Goal: Task Accomplishment & Management: Use online tool/utility

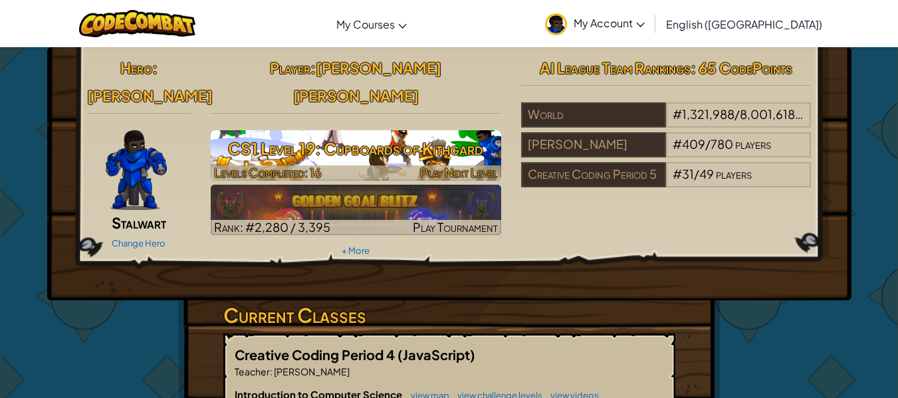
click at [383, 134] on h3 "CS1 Level 19: Cupboards of Kithgard" at bounding box center [356, 149] width 291 height 30
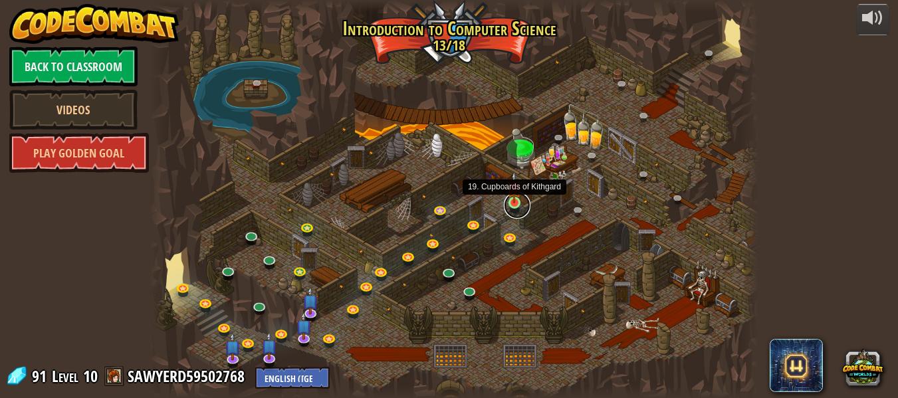
click at [509, 207] on link at bounding box center [517, 205] width 27 height 27
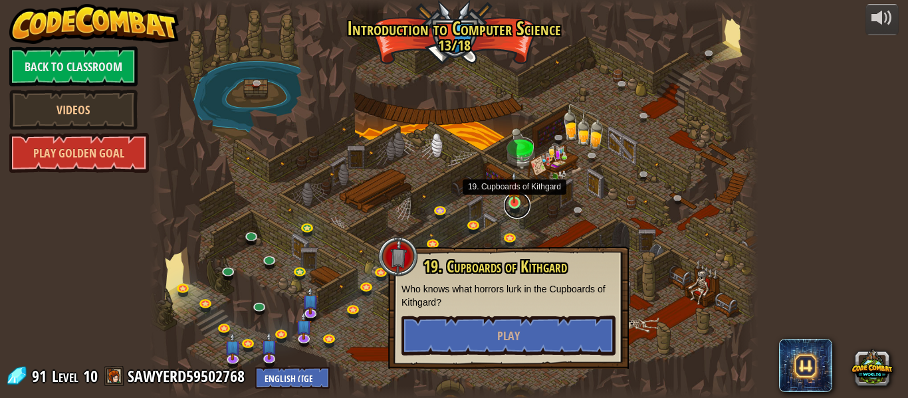
click at [509, 207] on link at bounding box center [517, 205] width 27 height 27
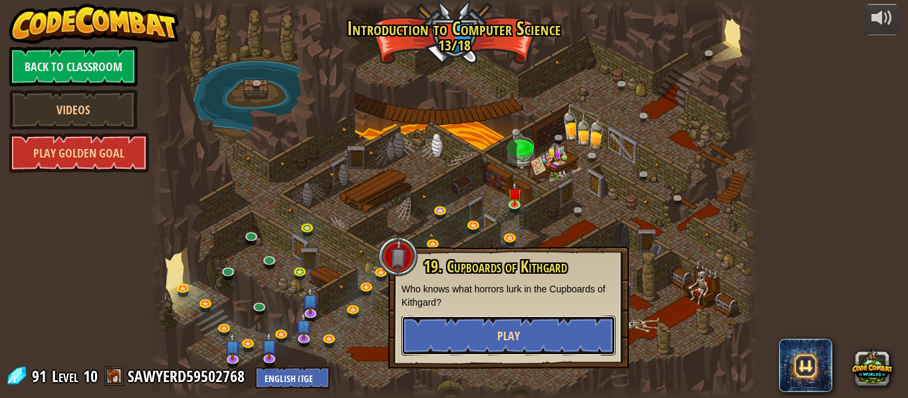
click at [520, 343] on button "Play" at bounding box center [509, 336] width 214 height 40
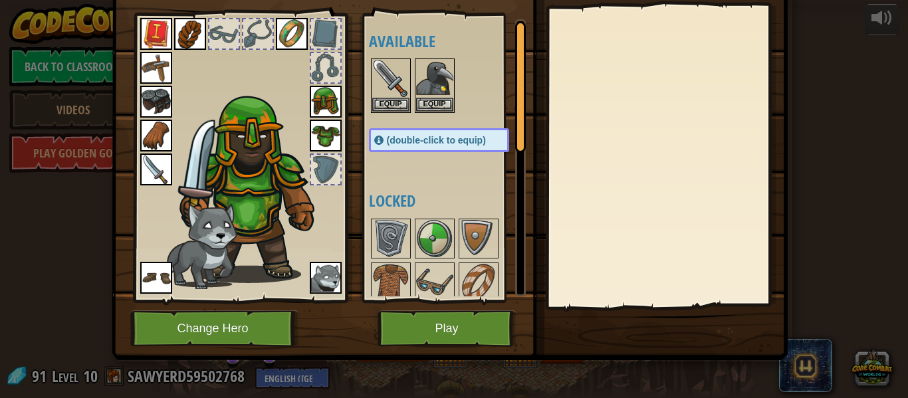
scroll to position [60, 0]
click at [380, 271] on img at bounding box center [390, 282] width 37 height 37
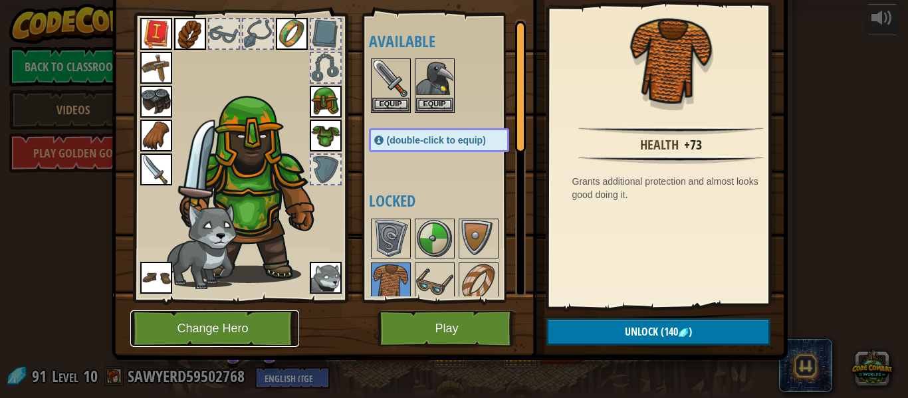
click at [259, 326] on button "Change Hero" at bounding box center [214, 328] width 169 height 37
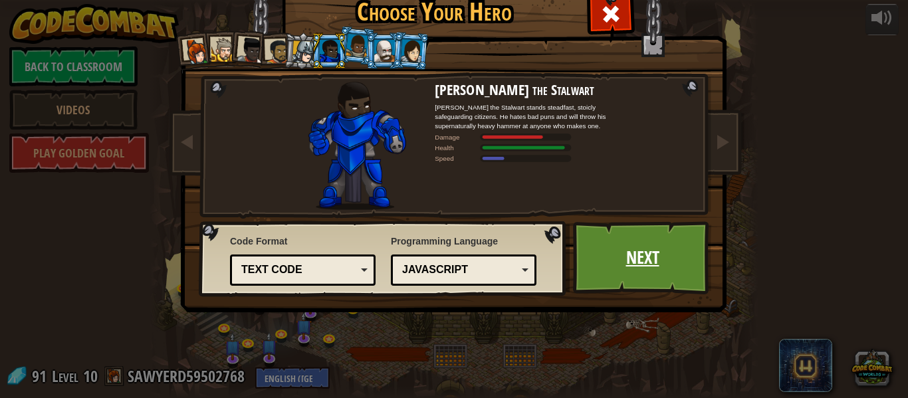
drag, startPoint x: 598, startPoint y: 254, endPoint x: 594, endPoint y: 276, distance: 22.4
drag, startPoint x: 594, startPoint y: 276, endPoint x: 579, endPoint y: 275, distance: 14.6
drag, startPoint x: 579, startPoint y: 275, endPoint x: 398, endPoint y: 96, distance: 254.3
click at [398, 96] on img at bounding box center [357, 146] width 98 height 128
click at [634, 258] on link "Next" at bounding box center [642, 257] width 139 height 73
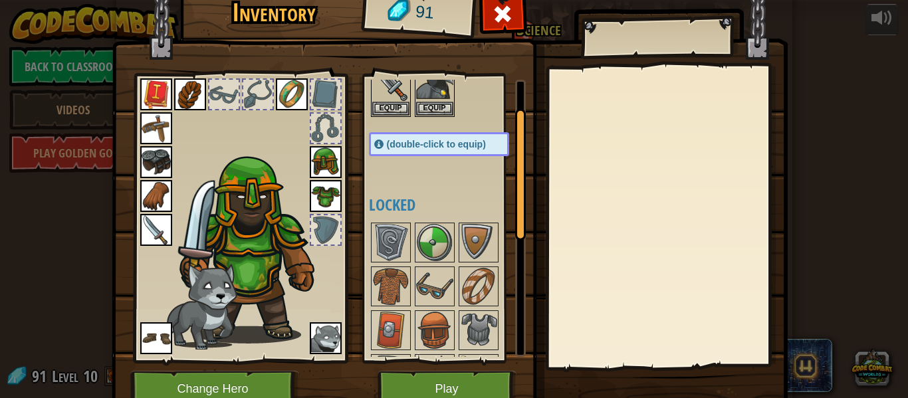
scroll to position [57, 0]
click at [466, 388] on button "Play" at bounding box center [447, 389] width 139 height 37
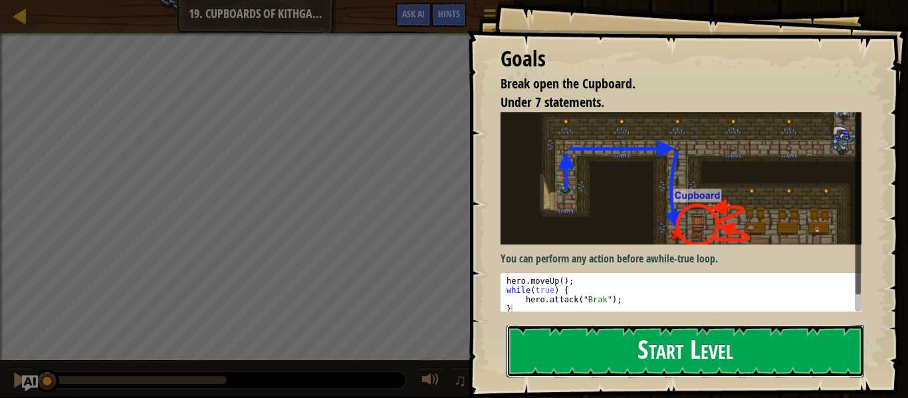
click at [614, 325] on button "Start Level" at bounding box center [686, 351] width 358 height 53
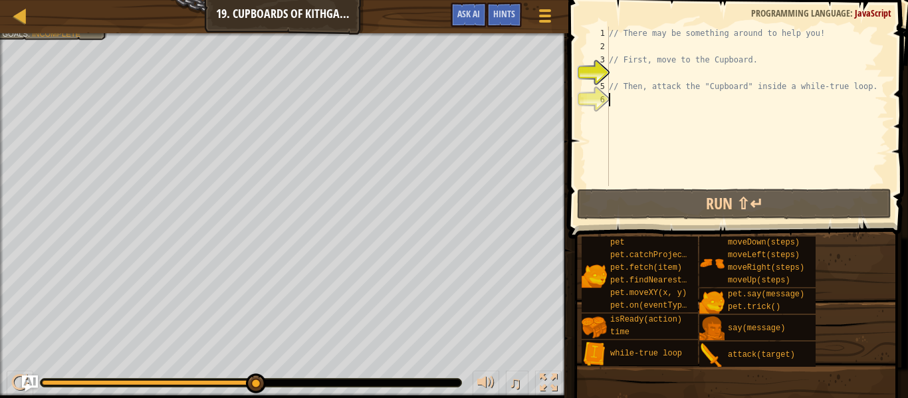
click at [626, 95] on div "// There may be something around to help you! // First, move to the Cupboard. /…" at bounding box center [747, 120] width 282 height 186
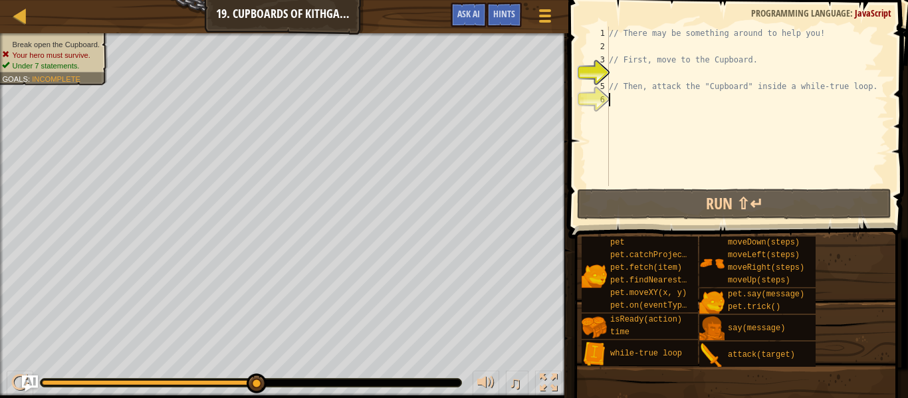
click at [626, 95] on div "// There may be something around to help you! // First, move to the Cupboard. /…" at bounding box center [747, 120] width 282 height 186
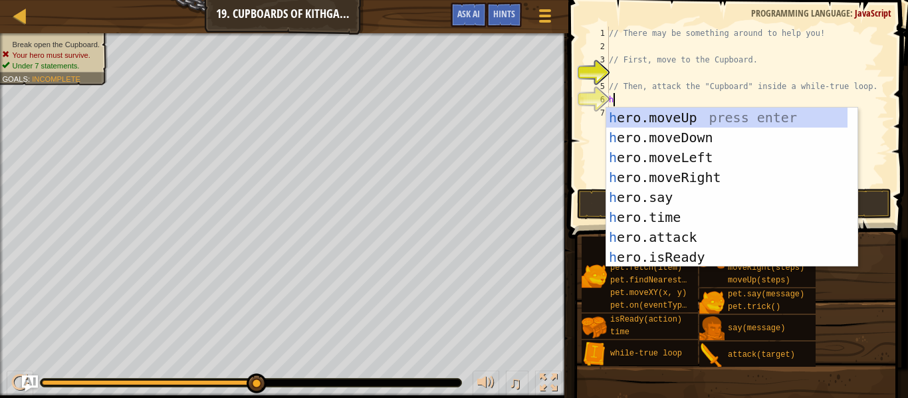
scroll to position [6, 0]
type textarea "her"
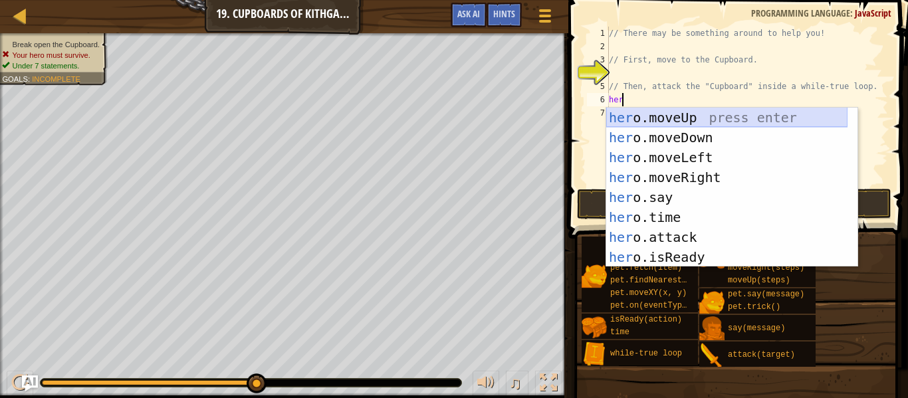
click at [661, 116] on div "her o.moveUp press enter her o.moveDown press enter her o.moveLeft press enter …" at bounding box center [726, 207] width 241 height 199
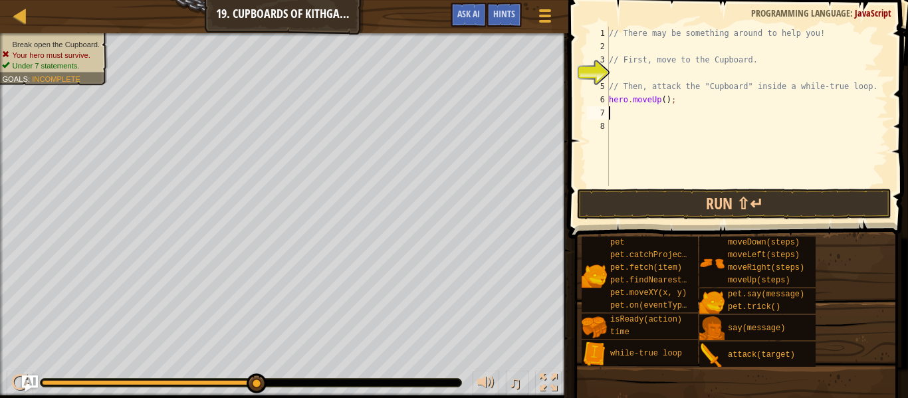
type textarea "h"
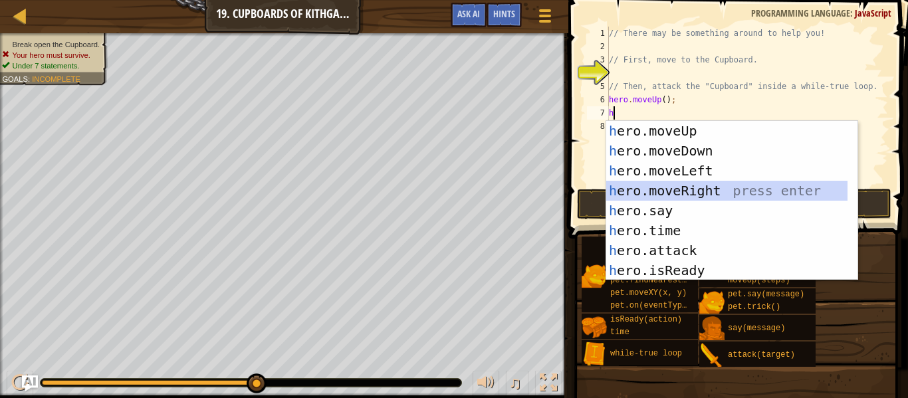
click at [660, 192] on div "h ero.moveUp press enter h ero.moveDown press enter h ero.moveLeft press enter …" at bounding box center [726, 220] width 241 height 199
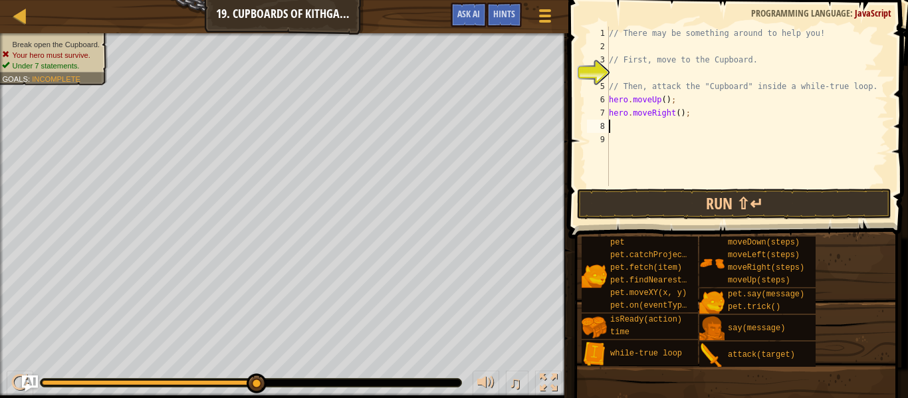
click at [675, 112] on div "// There may be something around to help you! // First, move to the Cupboard. /…" at bounding box center [747, 120] width 282 height 186
type textarea "hero.moveRight(2);"
click at [621, 117] on div "// There may be something around to help you! // First, move to the Cupboard. /…" at bounding box center [747, 120] width 282 height 186
click at [616, 131] on div "// There may be something around to help you! // First, move to the Cupboard. /…" at bounding box center [747, 120] width 282 height 186
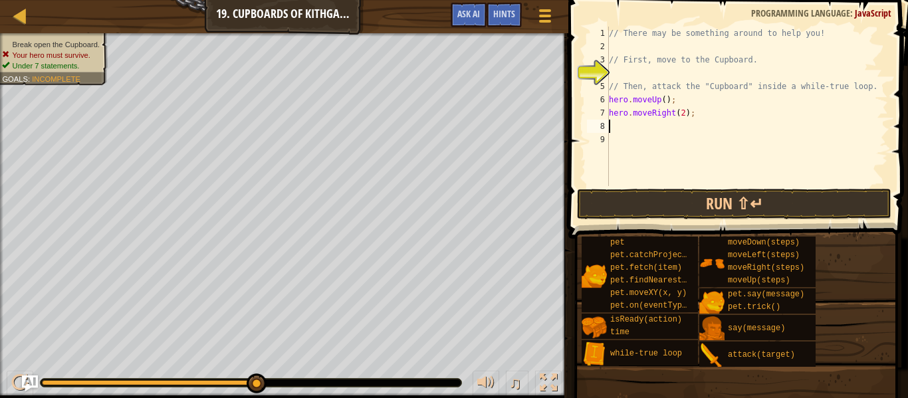
scroll to position [6, 0]
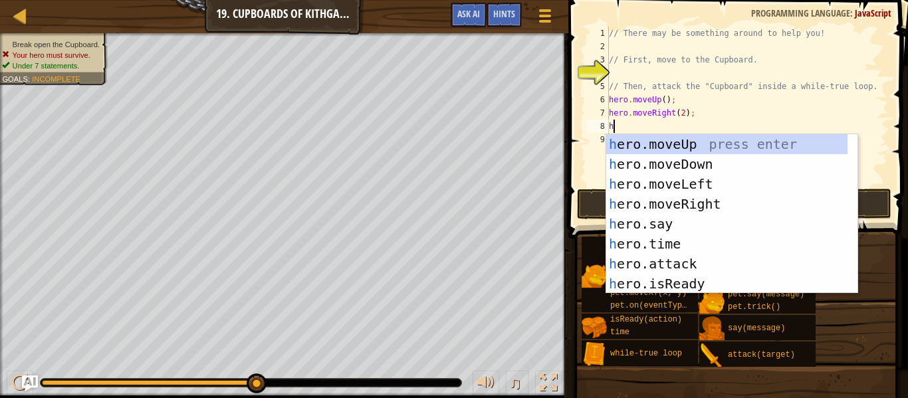
type textarea "he"
click at [665, 165] on div "he ro.moveUp press enter he ro.moveDown press enter he ro.moveLeft press enter …" at bounding box center [726, 233] width 241 height 199
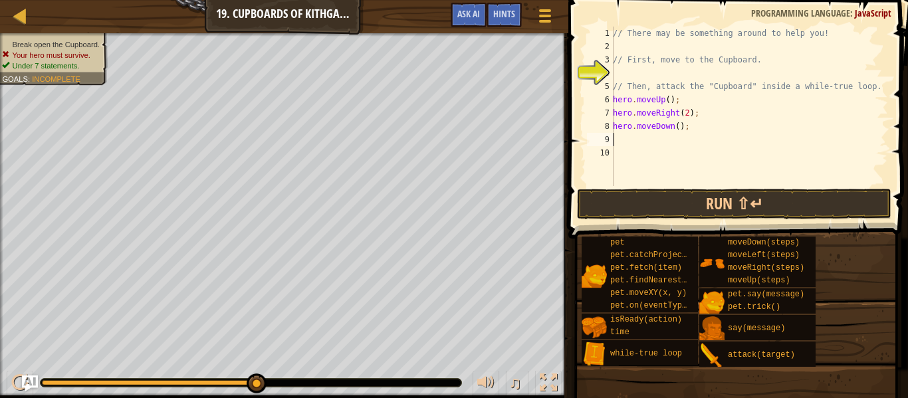
click at [673, 126] on div "// There may be something around to help you! // First, move to the Cupboard. /…" at bounding box center [749, 120] width 278 height 186
type textarea "hero.moveDown(3);"
click at [618, 143] on div "// There may be something around to help you! // First, move to the Cupboard. /…" at bounding box center [749, 120] width 278 height 186
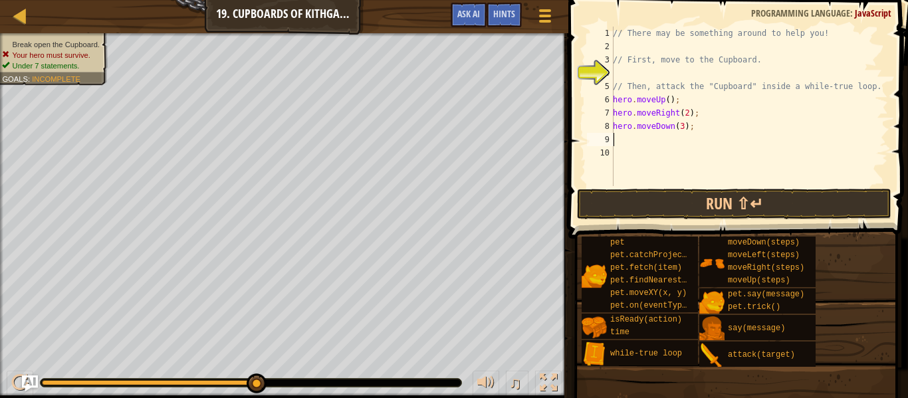
click at [618, 143] on div "// There may be something around to help you! // First, move to the Cupboard. /…" at bounding box center [749, 120] width 278 height 186
type textarea "t"
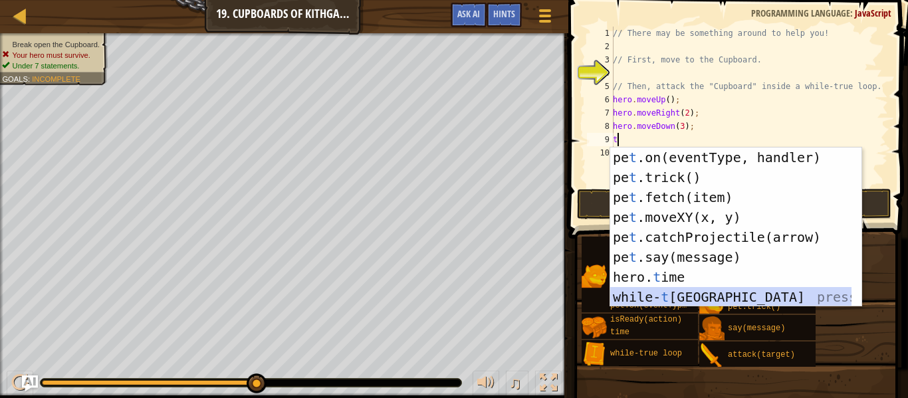
click at [664, 294] on div "pe t .on(eventType, handler) press enter pe t .trick() press enter pe t .fetch(…" at bounding box center [730, 247] width 241 height 199
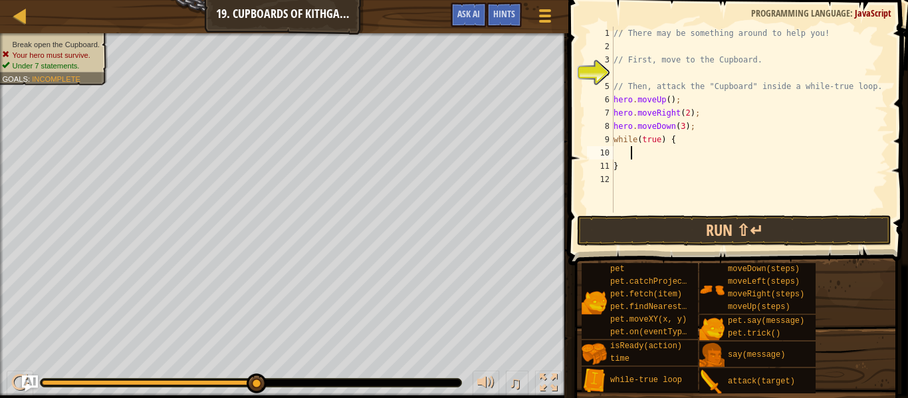
click at [681, 150] on div "// There may be something around to help you! // First, move to the Cupboard. /…" at bounding box center [749, 133] width 277 height 213
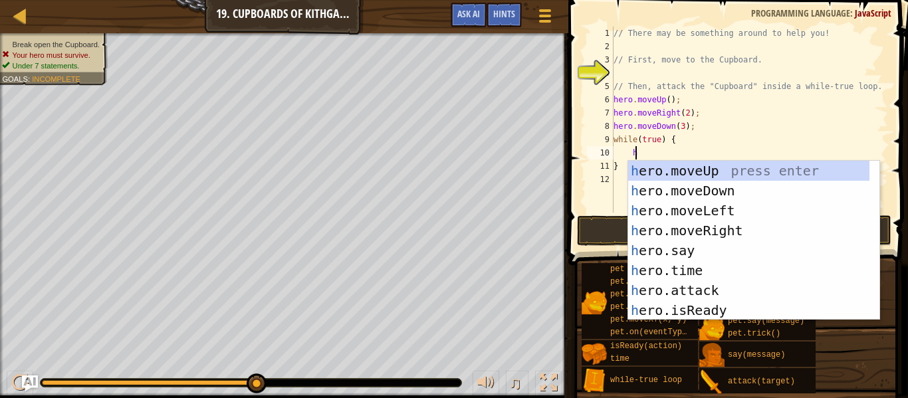
click at [681, 150] on div "// There may be something around to help you! // First, move to the Cupboard. /…" at bounding box center [749, 133] width 277 height 213
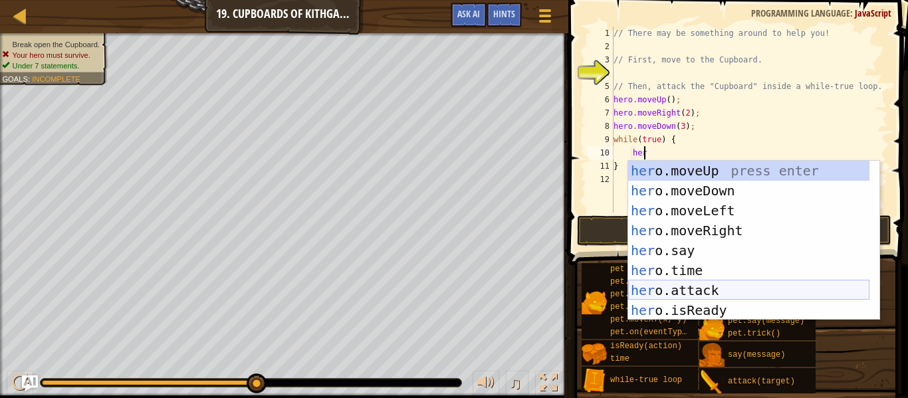
click at [701, 292] on div "her o.moveUp press enter her o.moveDown press enter her o.moveLeft press enter …" at bounding box center [748, 260] width 241 height 199
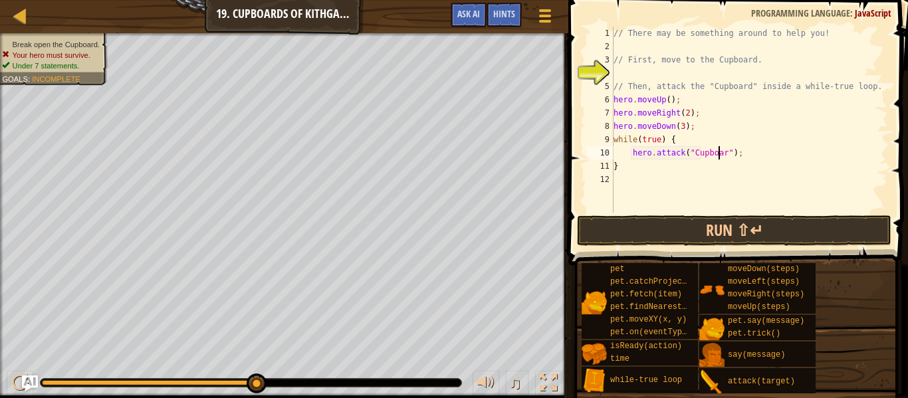
scroll to position [6, 9]
type textarea "hero.attack("Cupboard");"
click at [751, 233] on button "Run ⇧↵" at bounding box center [734, 230] width 314 height 31
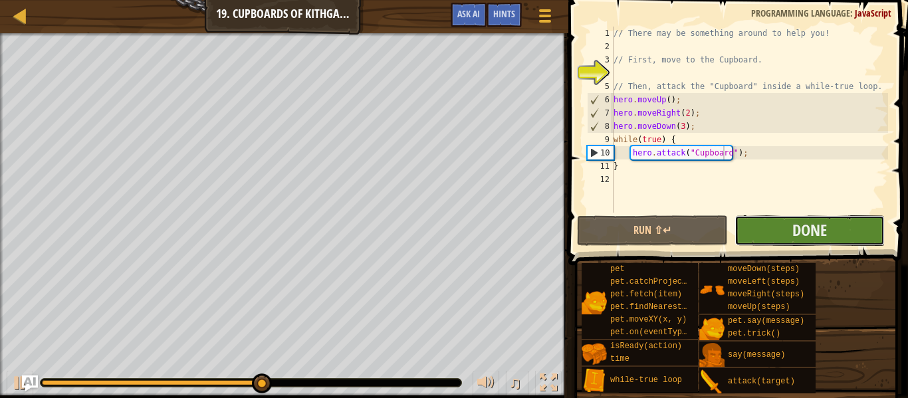
click at [801, 217] on button "Done" at bounding box center [810, 230] width 150 height 31
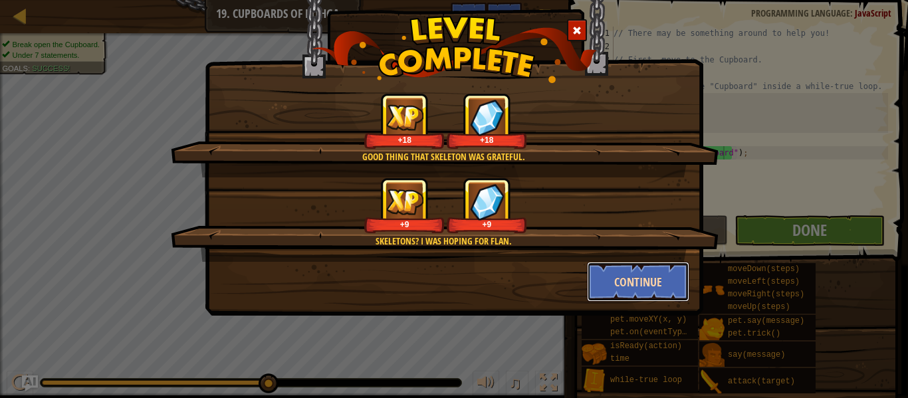
click at [649, 287] on button "Continue" at bounding box center [638, 282] width 103 height 40
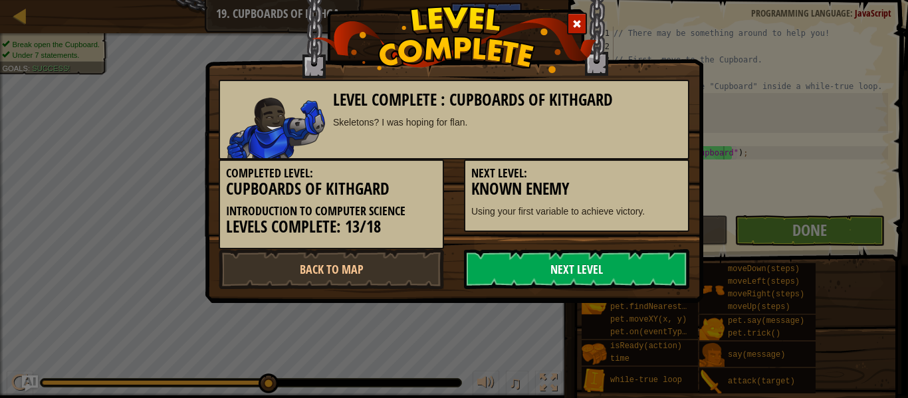
click at [509, 272] on link "Next Level" at bounding box center [576, 269] width 225 height 40
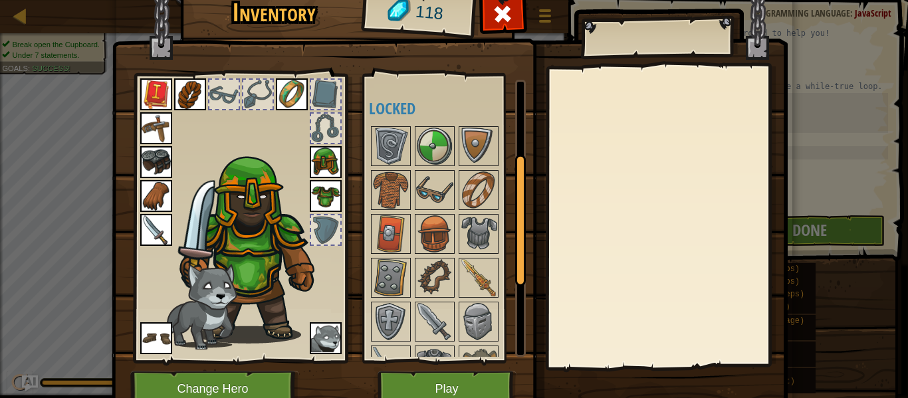
scroll to position [154, 0]
click at [461, 382] on button "Play" at bounding box center [447, 389] width 139 height 37
